Goal: Transaction & Acquisition: Purchase product/service

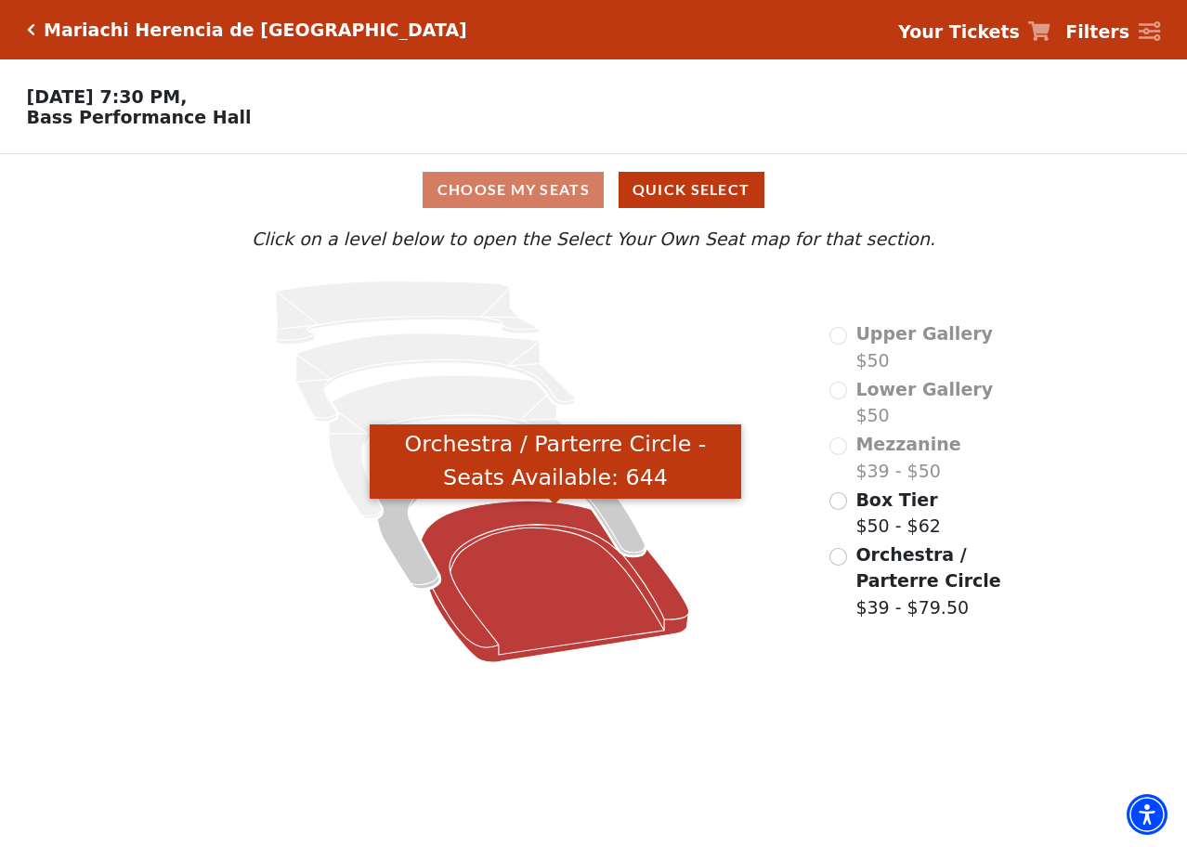
click at [572, 608] on icon "Orchestra / Parterre Circle - Seats Available: 644" at bounding box center [555, 582] width 267 height 162
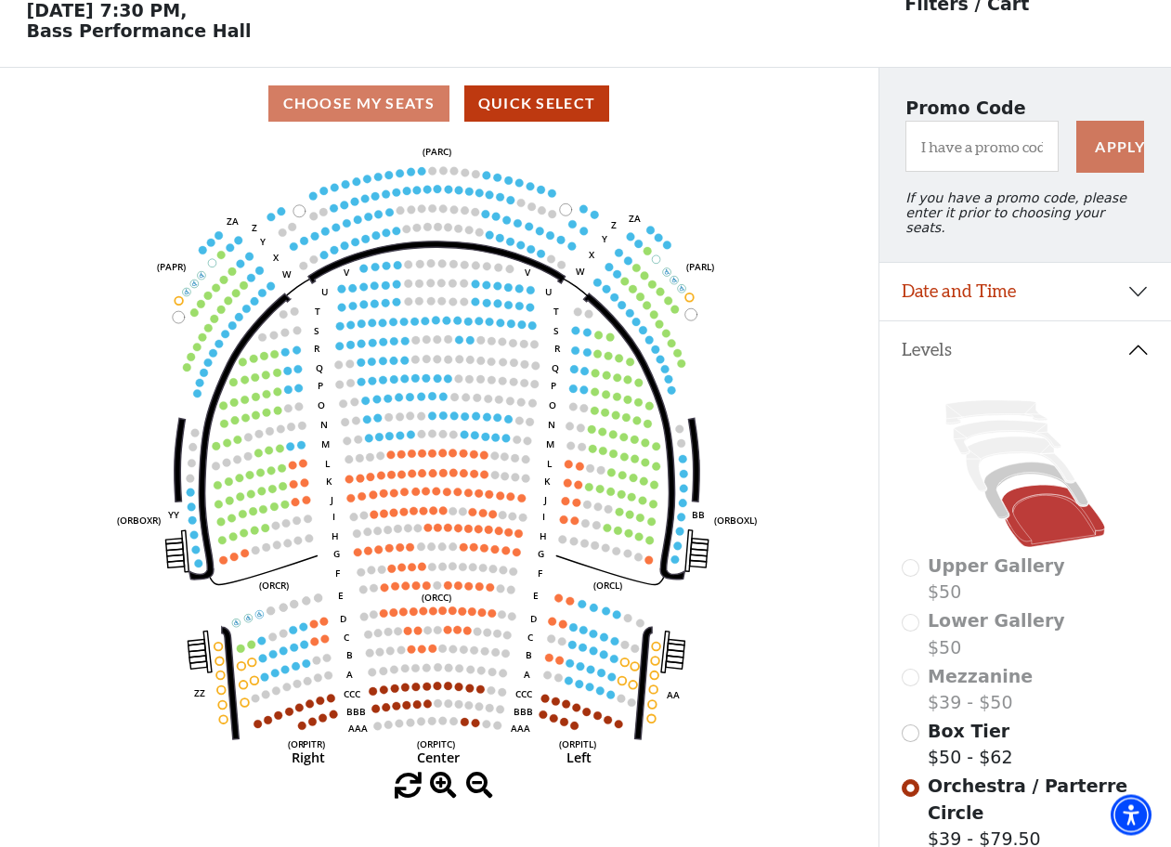
scroll to position [85, 0]
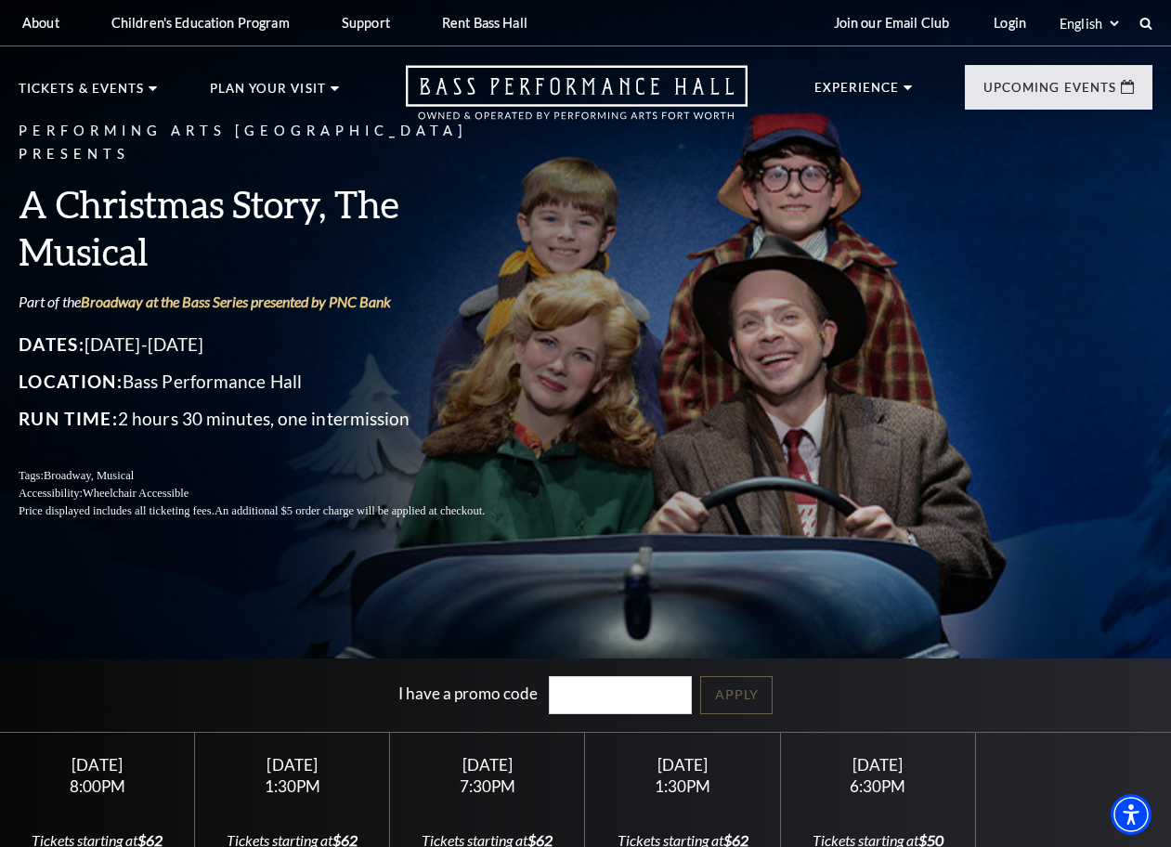
scroll to position [379, 0]
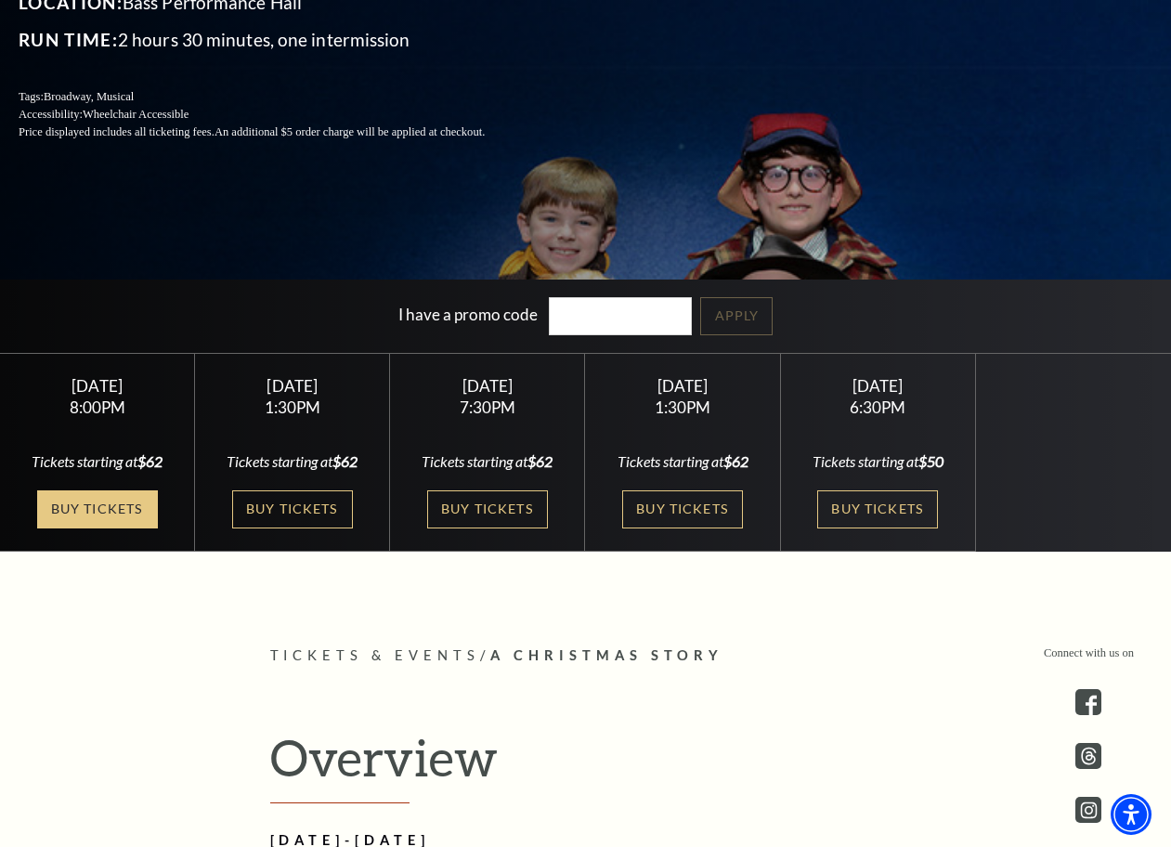
click at [87, 516] on link "Buy Tickets" at bounding box center [97, 509] width 121 height 38
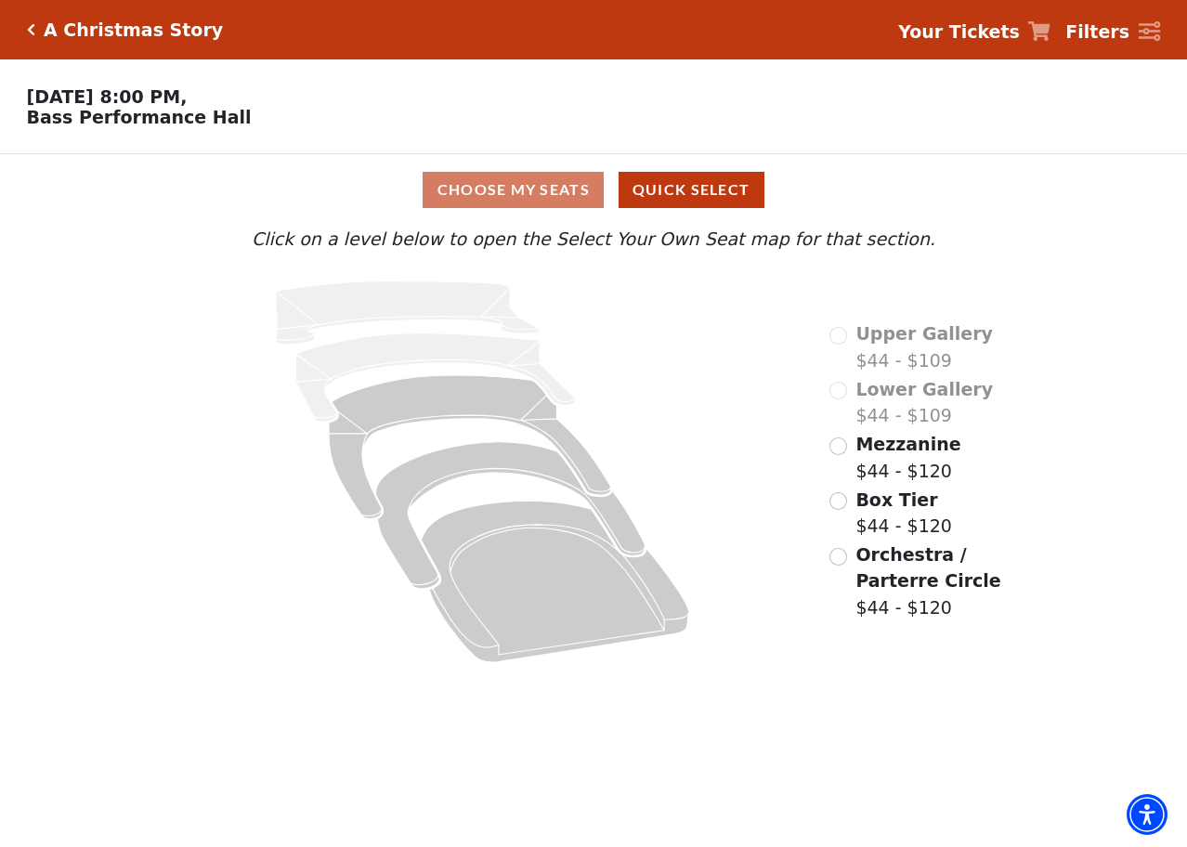
click at [907, 454] on span "Mezzanine" at bounding box center [907, 444] width 105 height 20
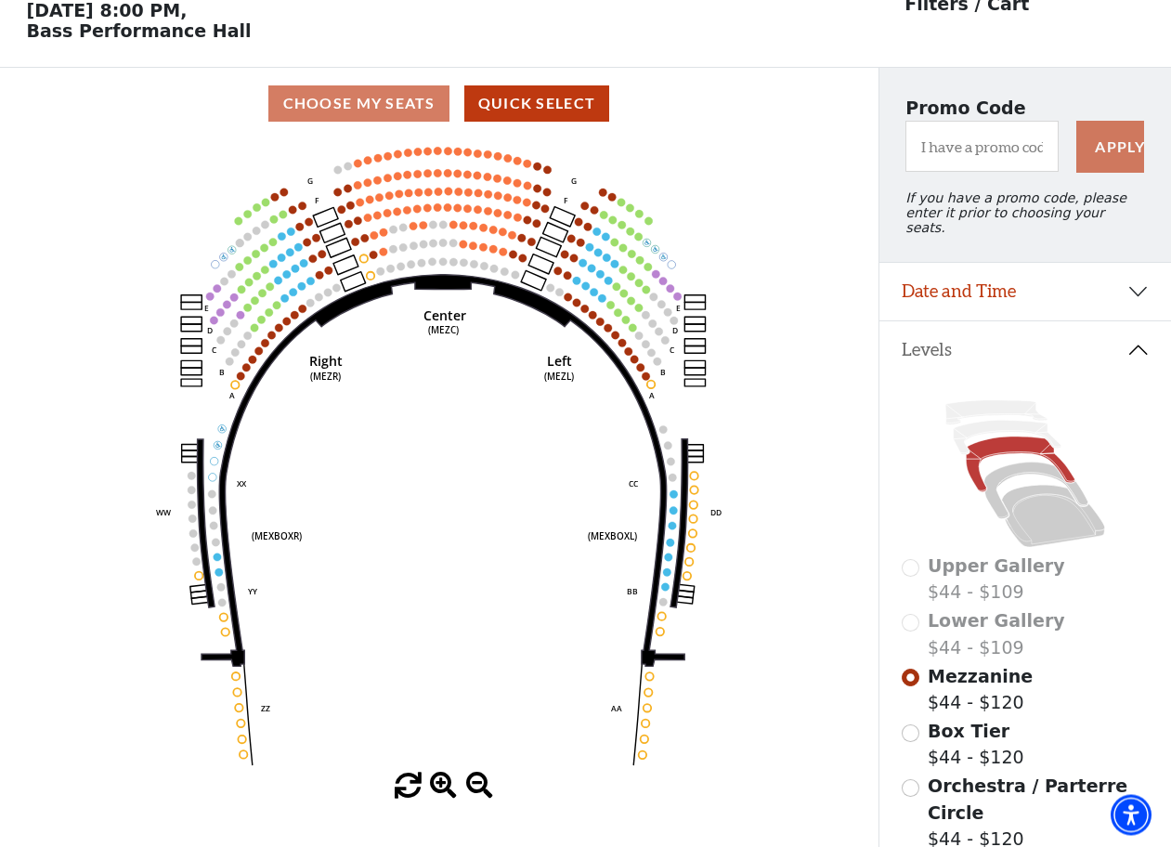
scroll to position [85, 0]
click at [984, 798] on span "Orchestra / Parterre Circle" at bounding box center [1027, 799] width 200 height 47
